Goal: Task Accomplishment & Management: Manage account settings

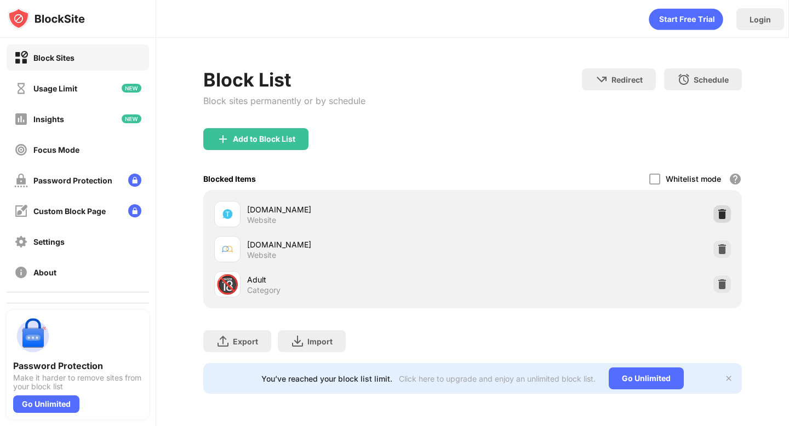
click at [721, 213] on img at bounding box center [721, 214] width 11 height 11
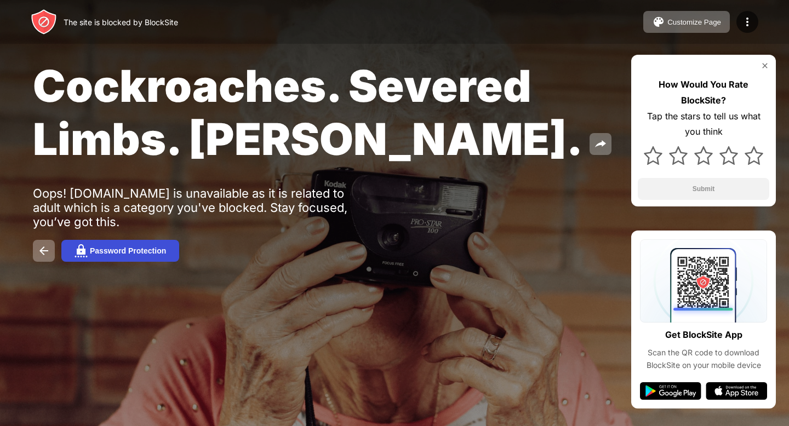
click at [146, 258] on button "Password Protection" at bounding box center [120, 251] width 118 height 22
